Goal: Task Accomplishment & Management: Complete application form

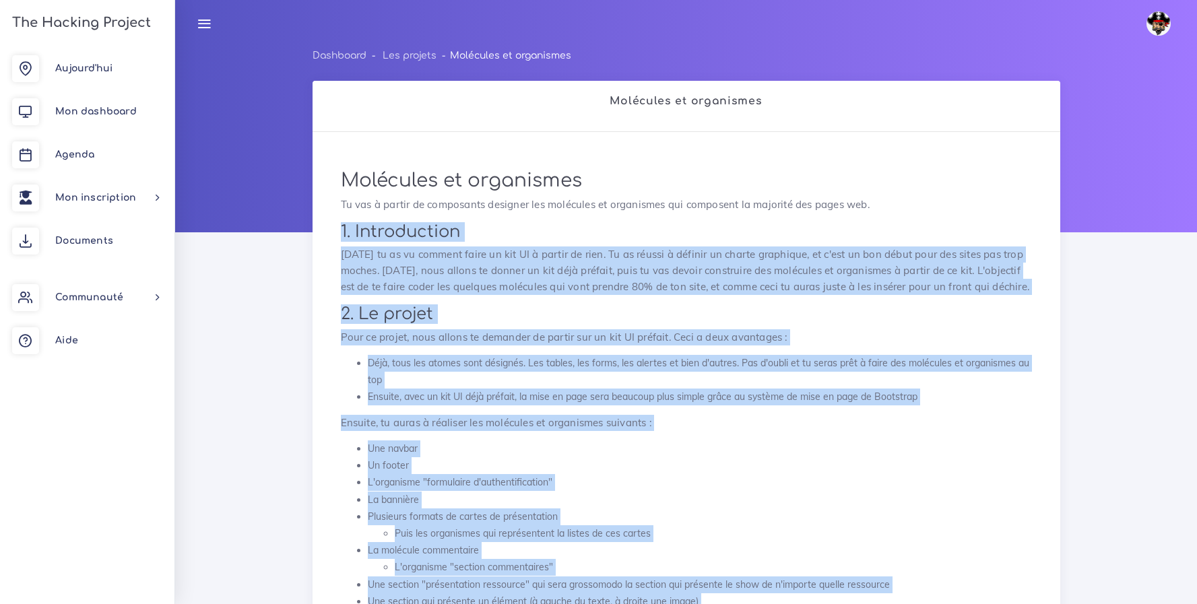
drag, startPoint x: 613, startPoint y: 466, endPoint x: 330, endPoint y: 234, distance: 366.0
click at [50, 71] on link "Aujourd'hui" at bounding box center [87, 68] width 174 height 43
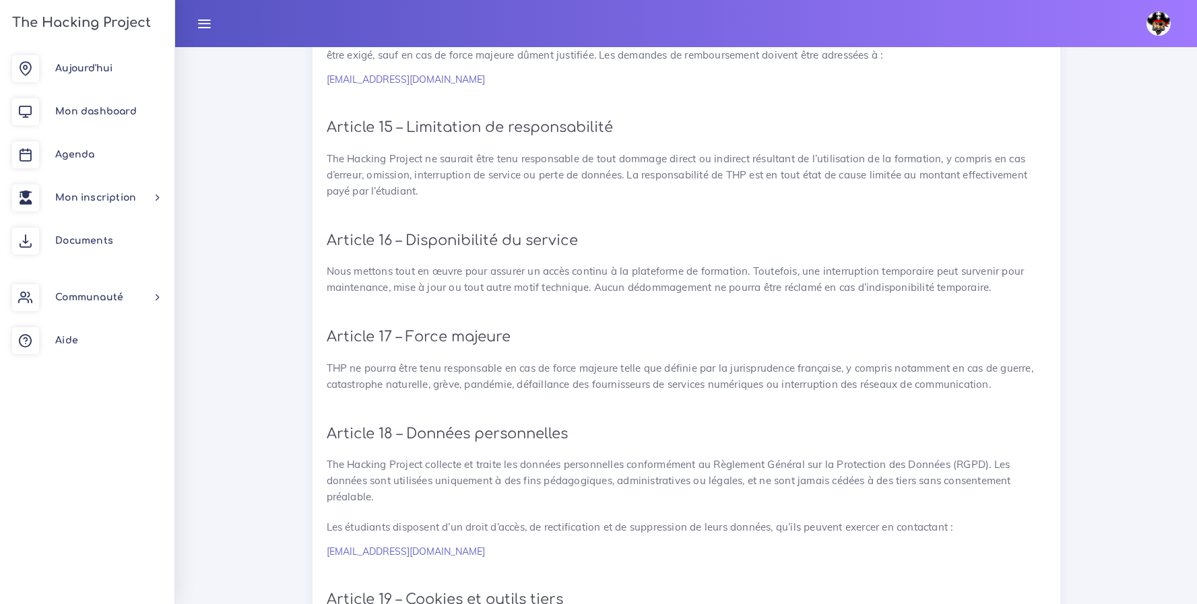
scroll to position [2495, 0]
click at [71, 143] on link "Agenda" at bounding box center [87, 154] width 174 height 43
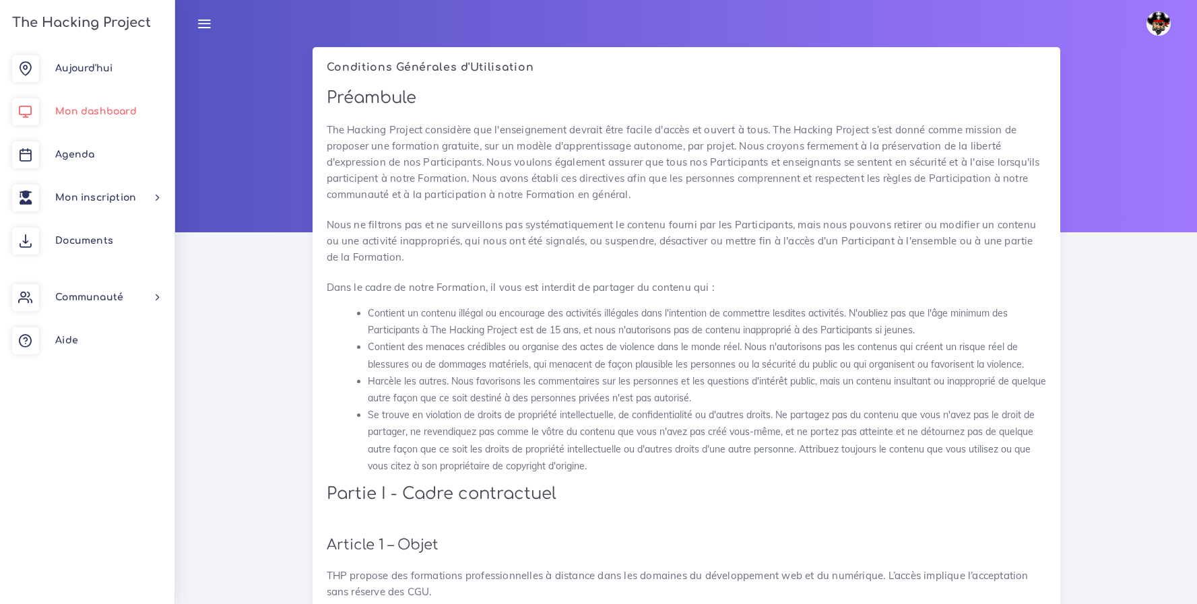
click at [74, 115] on span "Mon dashboard" at bounding box center [95, 111] width 81 height 10
click at [119, 111] on span "Mon dashboard" at bounding box center [95, 111] width 81 height 10
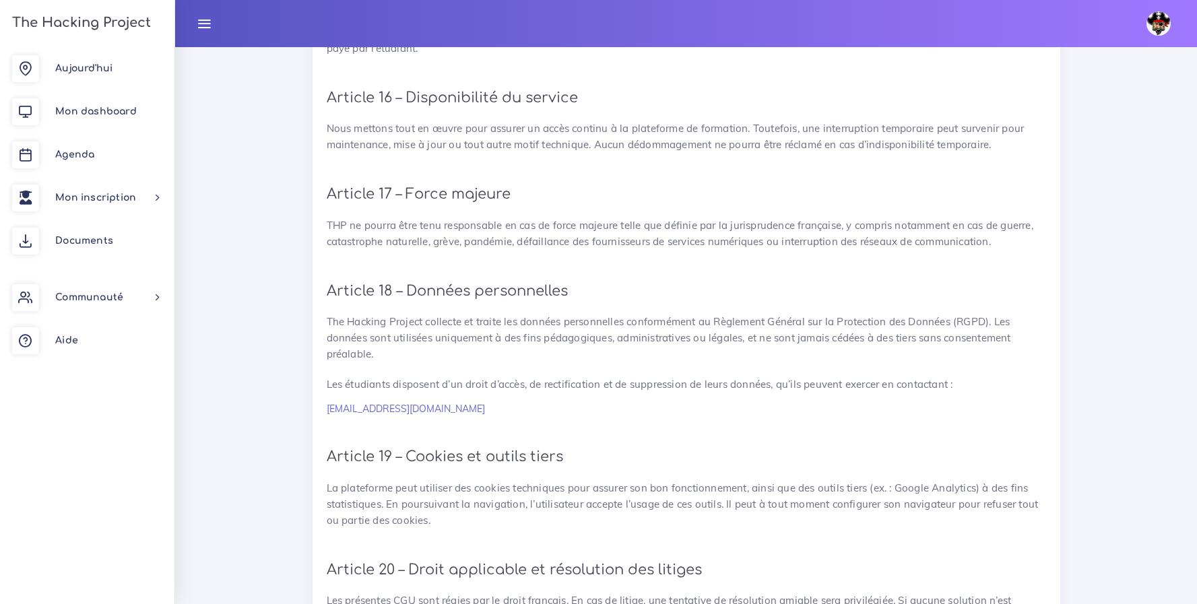
scroll to position [2952, 0]
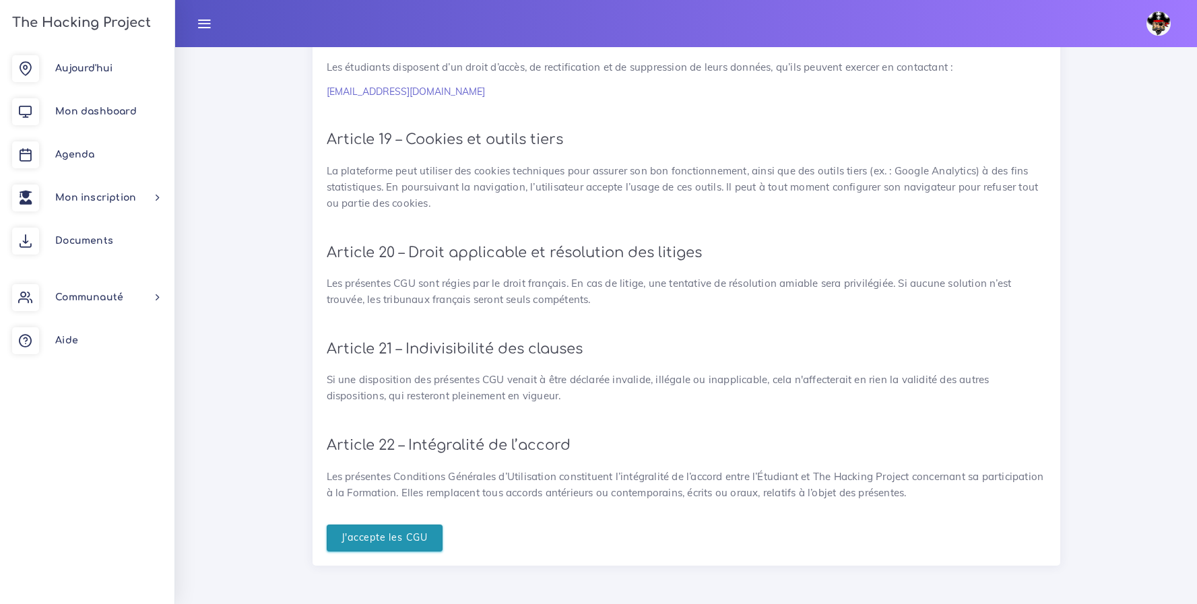
click at [380, 533] on input "J'accepte les CGU" at bounding box center [385, 539] width 117 height 28
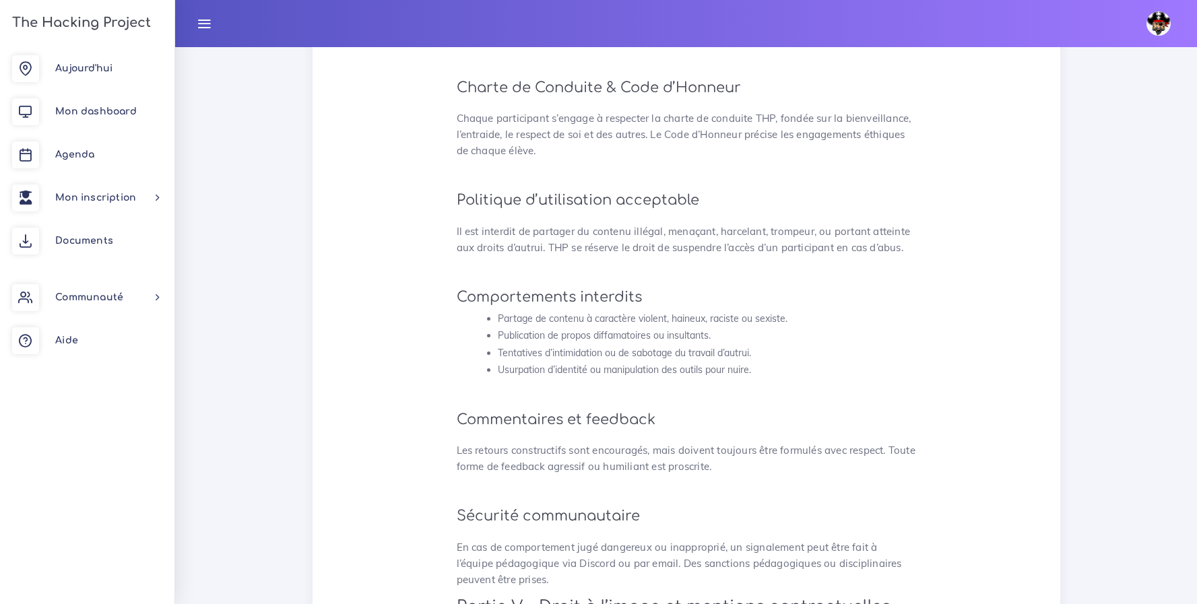
scroll to position [3319, 0]
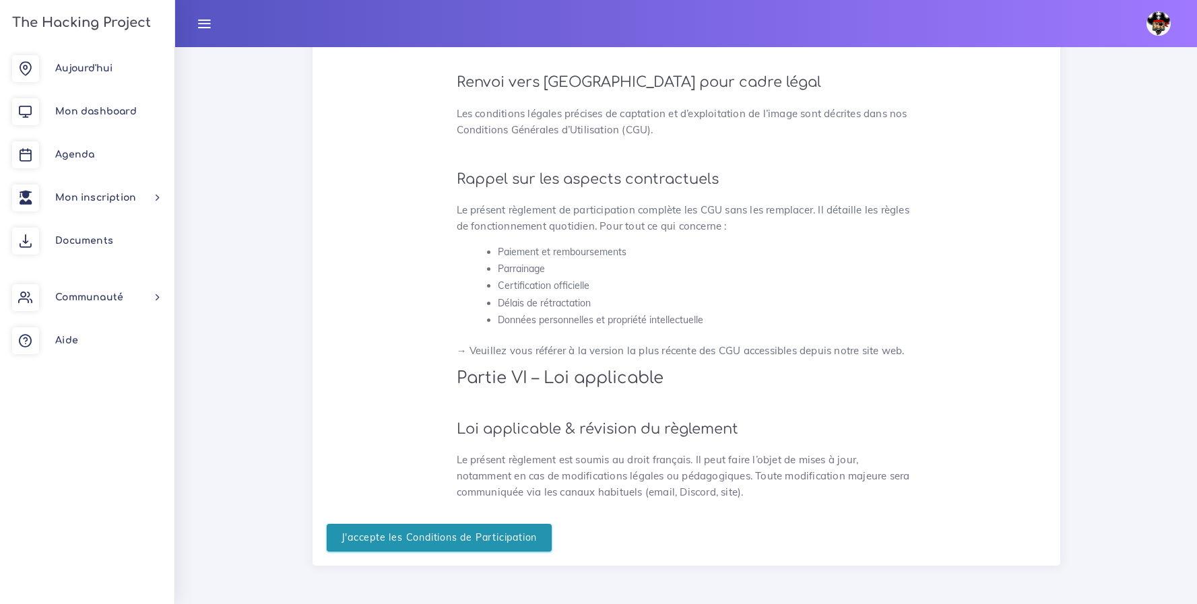
click at [455, 541] on input "J'accepte les Conditions de Participation" at bounding box center [440, 538] width 226 height 28
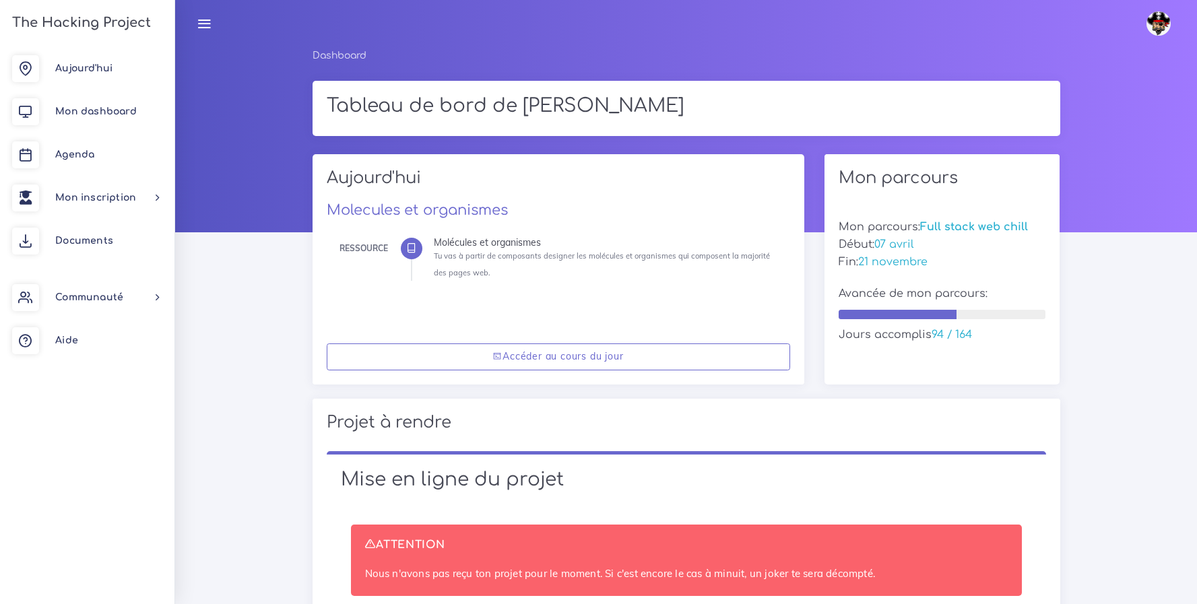
scroll to position [446, 0]
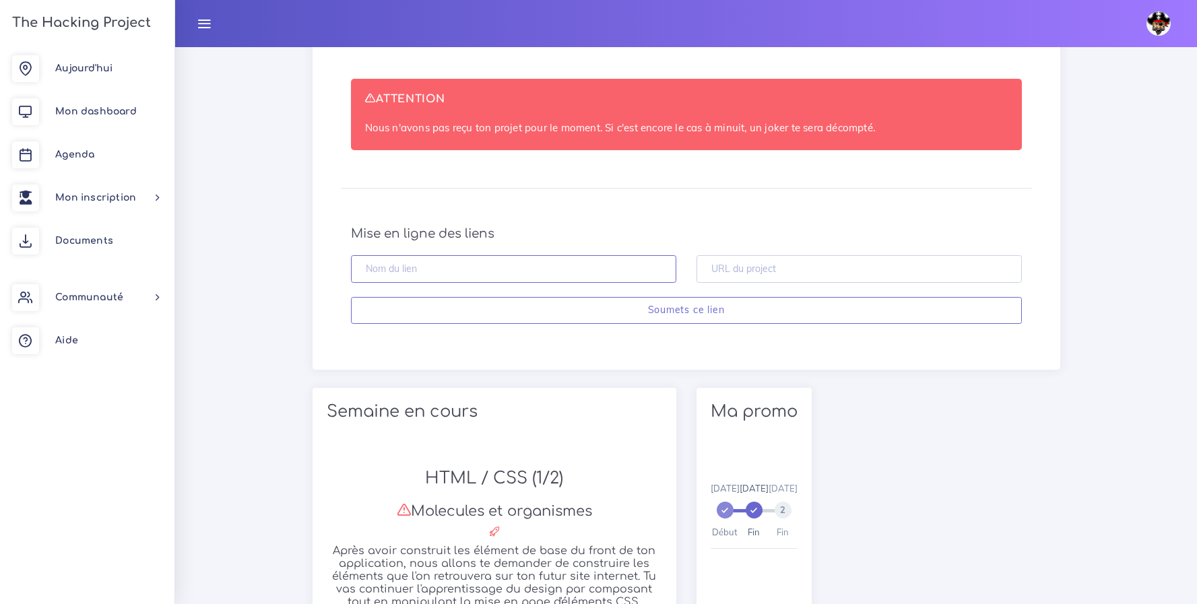
click at [446, 265] on input "text" at bounding box center [513, 269] width 325 height 28
type input "Atomic johann"
paste input "[URL][DOMAIN_NAME]"
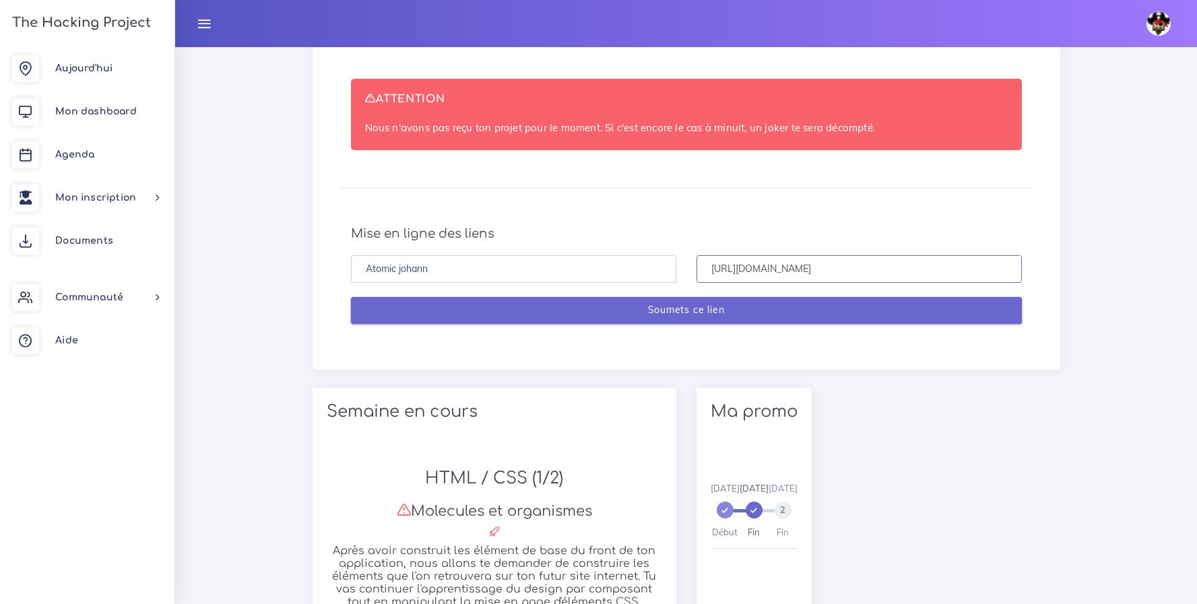
type input "[URL][DOMAIN_NAME]"
click at [682, 316] on input "Soumets ce lien" at bounding box center [686, 311] width 671 height 28
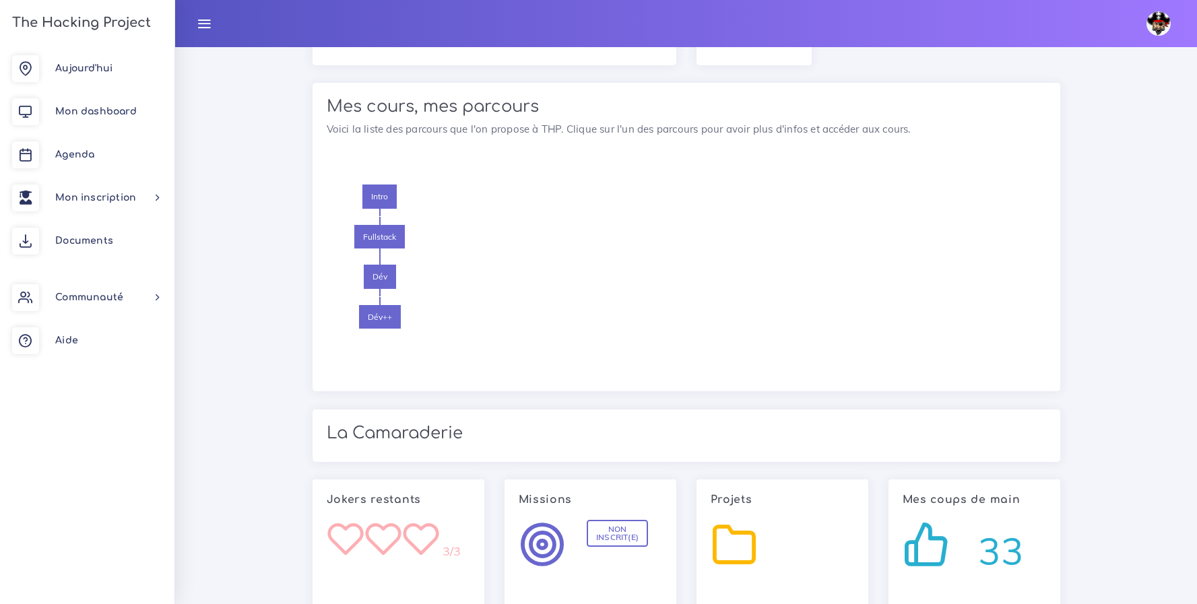
scroll to position [1749, 0]
